Goal: Transaction & Acquisition: Book appointment/travel/reservation

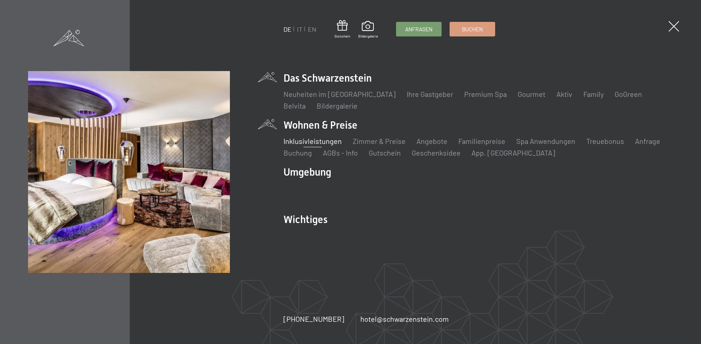
click at [310, 140] on link "Inklusivleistungen" at bounding box center [312, 141] width 58 height 9
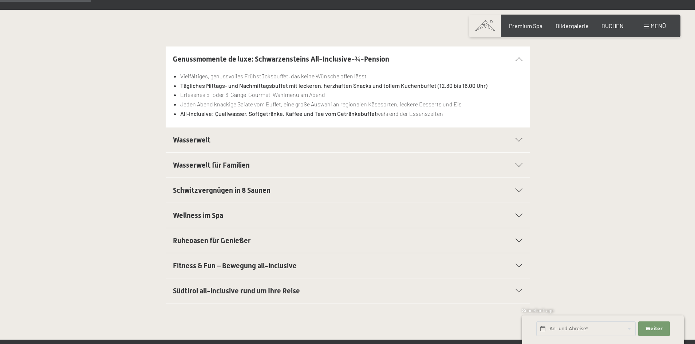
scroll to position [182, 0]
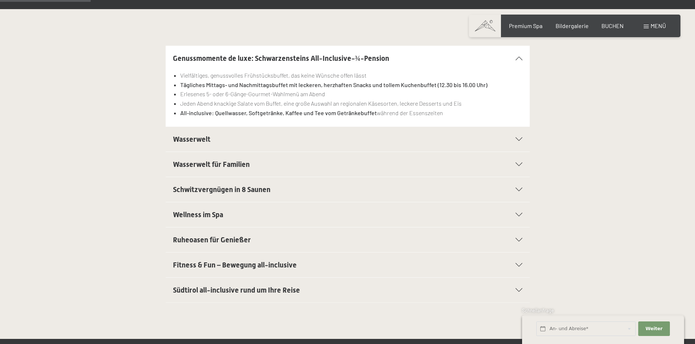
click at [519, 141] on icon at bounding box center [519, 139] width 7 height 4
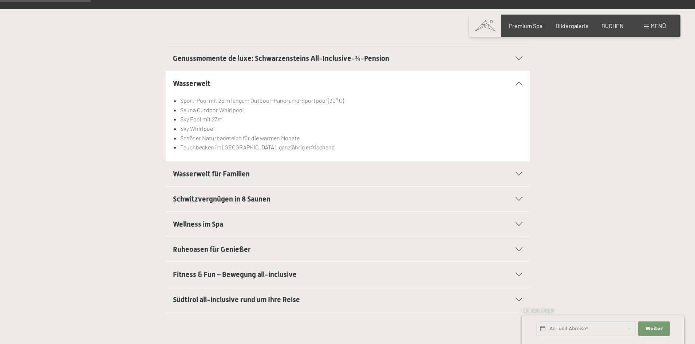
click at [519, 224] on icon at bounding box center [519, 224] width 7 height 4
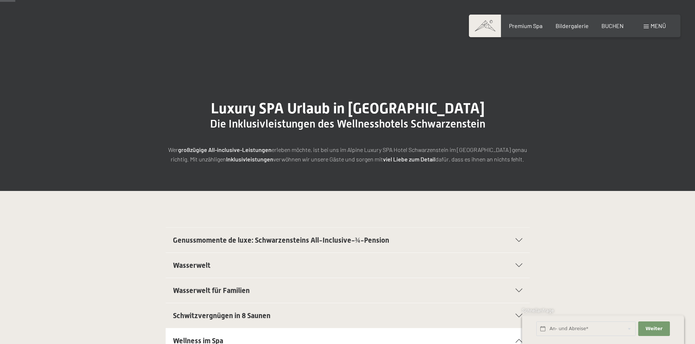
scroll to position [0, 0]
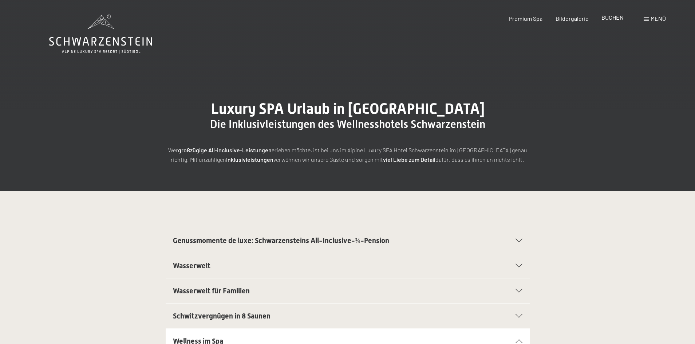
click at [612, 17] on span "BUCHEN" at bounding box center [613, 17] width 22 height 7
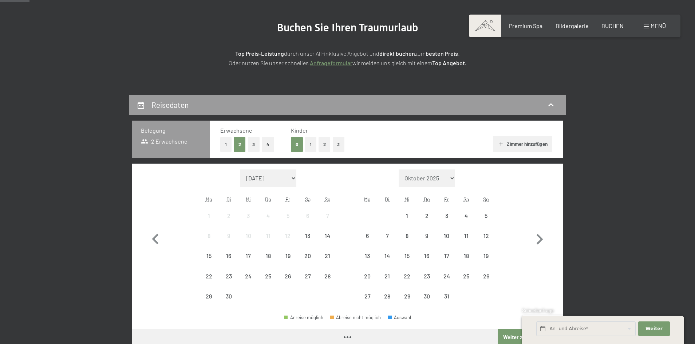
scroll to position [146, 0]
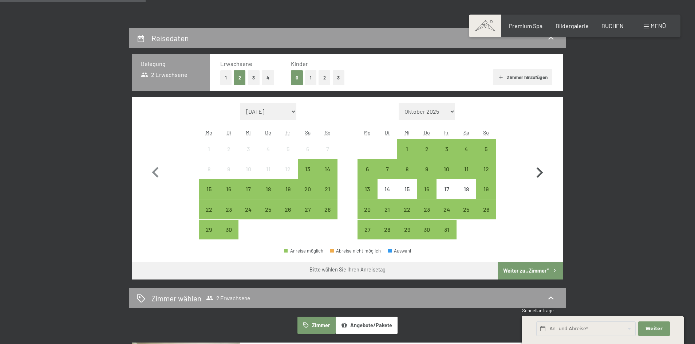
click at [541, 170] on icon "button" at bounding box center [540, 172] width 7 height 11
select select "2025-10-01"
select select "2025-11-01"
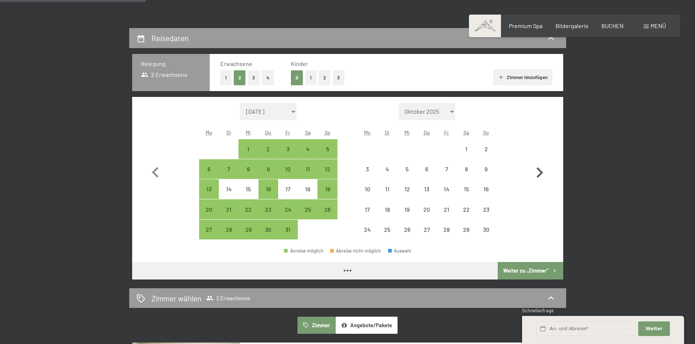
click at [541, 170] on icon "button" at bounding box center [540, 172] width 7 height 11
select select "2025-11-01"
select select "2025-12-01"
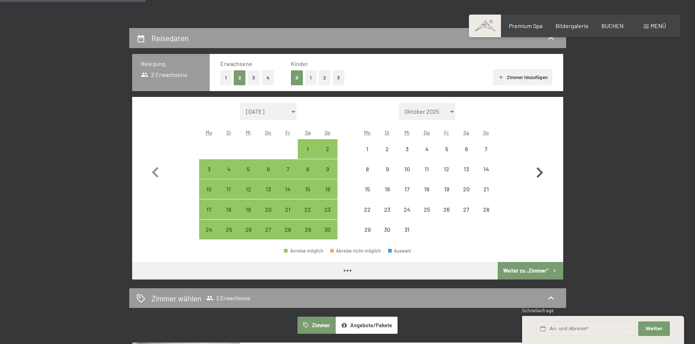
select select "2025-11-01"
select select "2025-12-01"
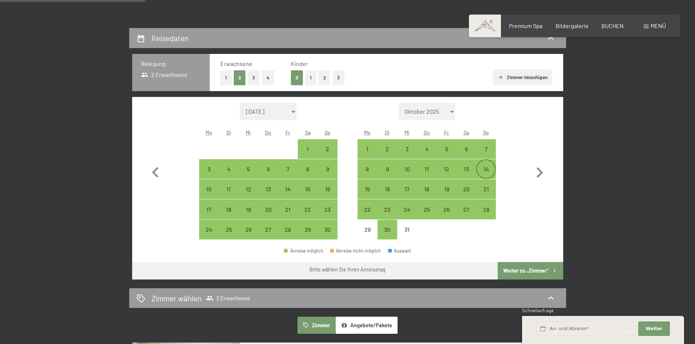
click at [482, 168] on div "14" at bounding box center [486, 175] width 18 height 18
select select "2025-11-01"
select select "2025-12-01"
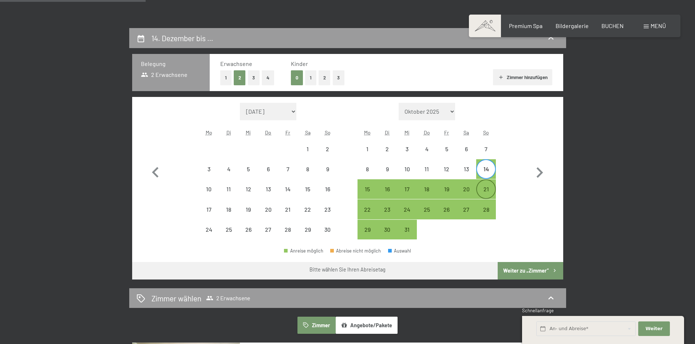
click at [486, 189] on div "21" at bounding box center [486, 195] width 18 height 18
select select "2025-11-01"
select select "2025-12-01"
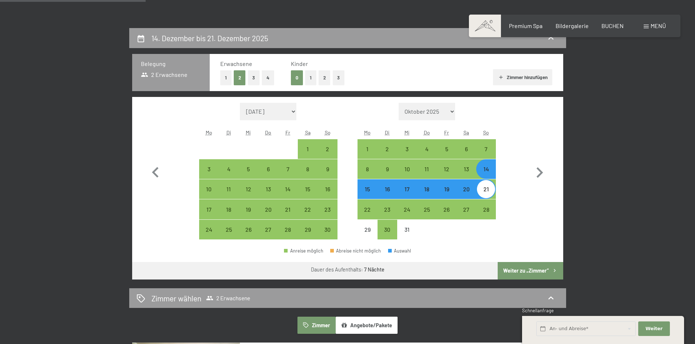
click at [524, 269] on button "Weiter zu „Zimmer“" at bounding box center [530, 270] width 65 height 17
select select "2025-11-01"
select select "2025-12-01"
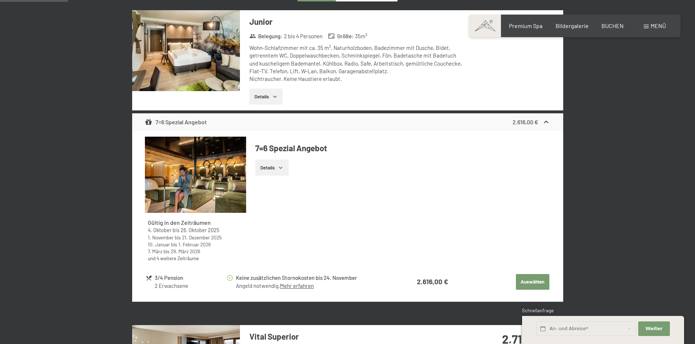
scroll to position [210, 0]
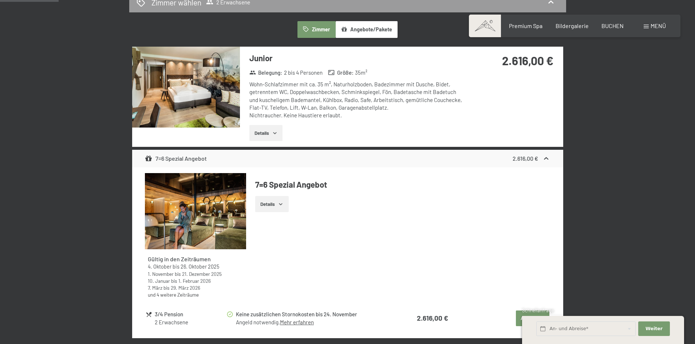
click at [280, 202] on icon "button" at bounding box center [281, 204] width 6 height 6
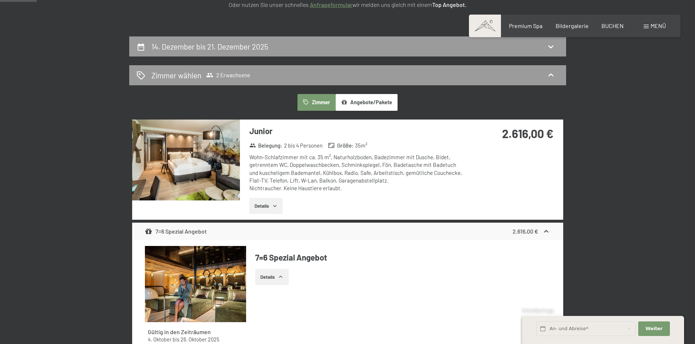
scroll to position [0, 0]
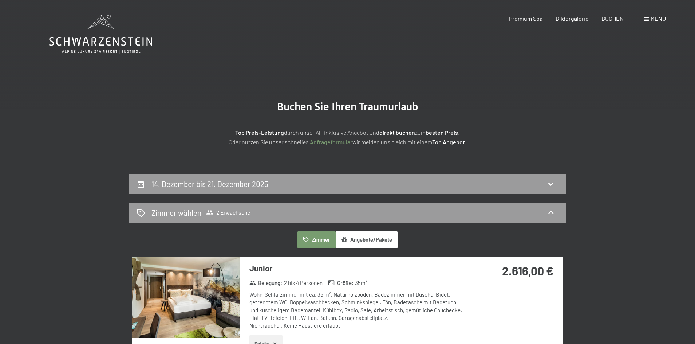
click at [138, 186] on icon at bounding box center [141, 184] width 9 height 9
select select "2025-11-01"
select select "2025-12-01"
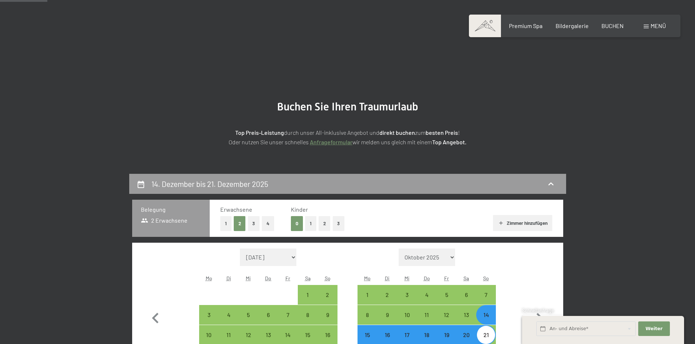
scroll to position [174, 0]
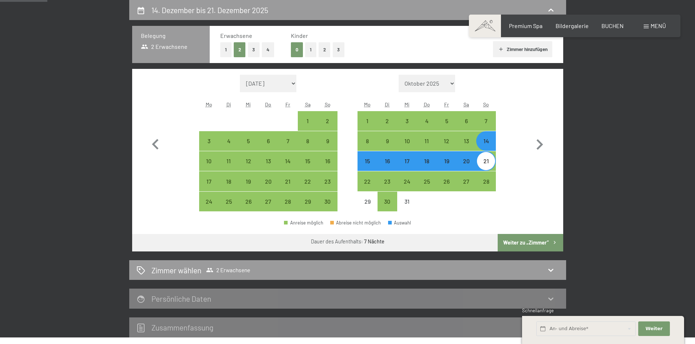
click at [526, 241] on button "Weiter zu „Zimmer“" at bounding box center [530, 242] width 65 height 17
select select "2025-11-01"
select select "2025-12-01"
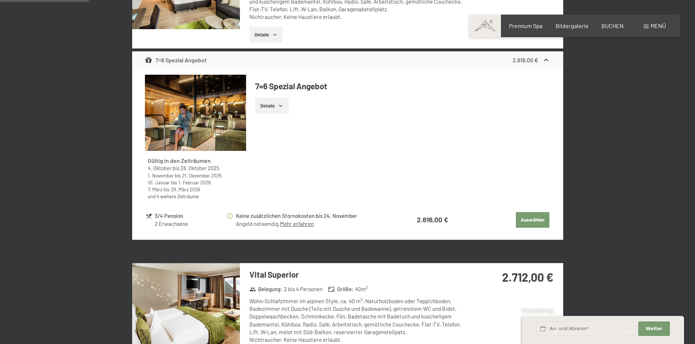
scroll to position [319, 0]
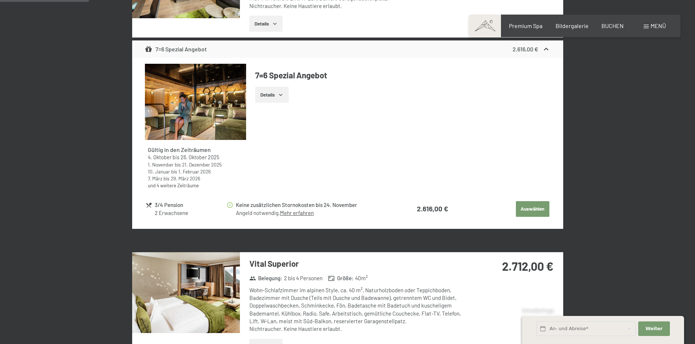
click at [283, 95] on icon "button" at bounding box center [281, 95] width 6 height 6
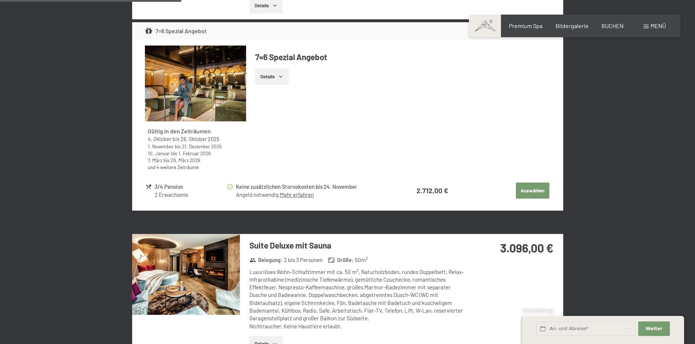
scroll to position [793, 0]
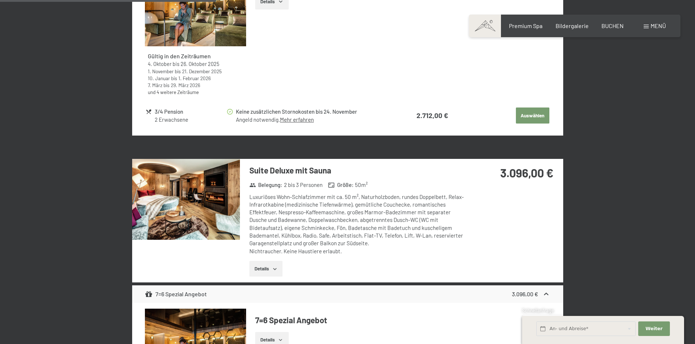
click at [274, 268] on icon "button" at bounding box center [275, 269] width 6 height 6
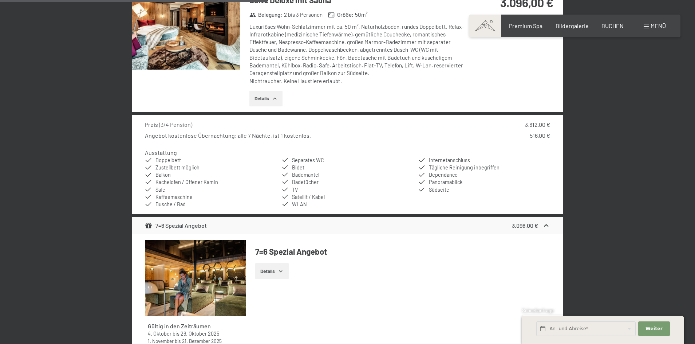
scroll to position [938, 0]
